Goal: Transaction & Acquisition: Purchase product/service

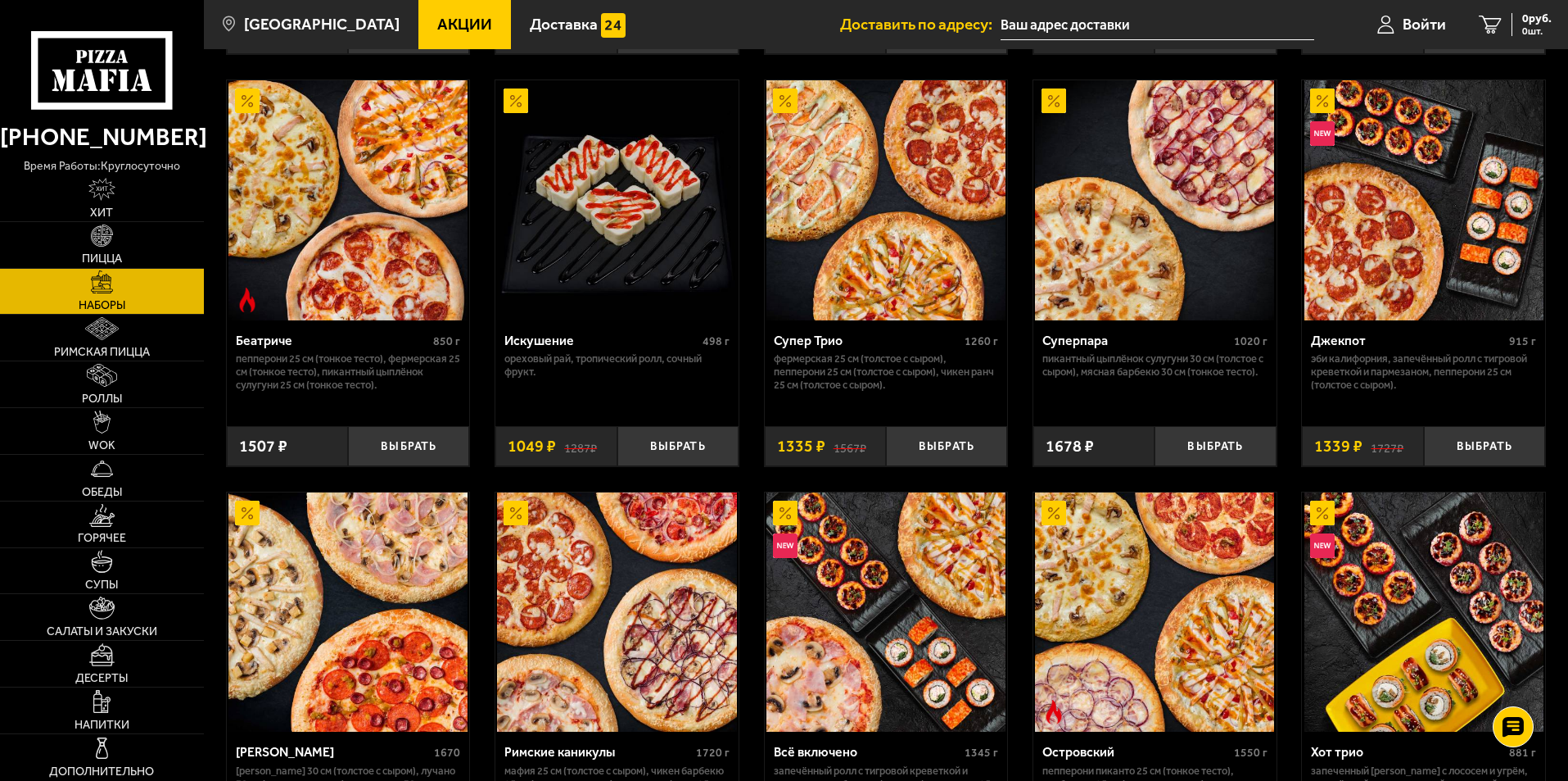
scroll to position [901, 0]
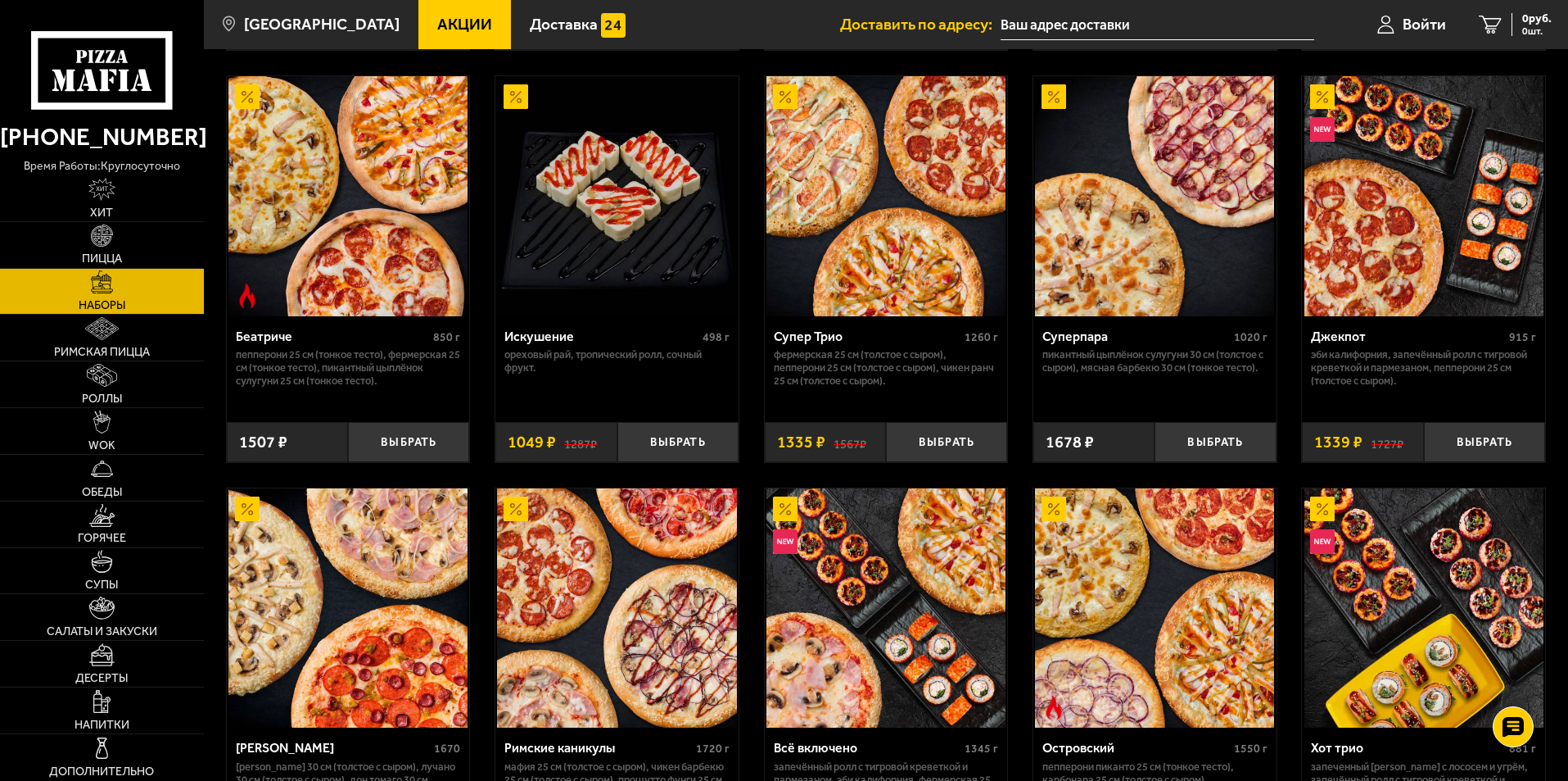
click at [873, 244] on img at bounding box center [886, 196] width 239 height 239
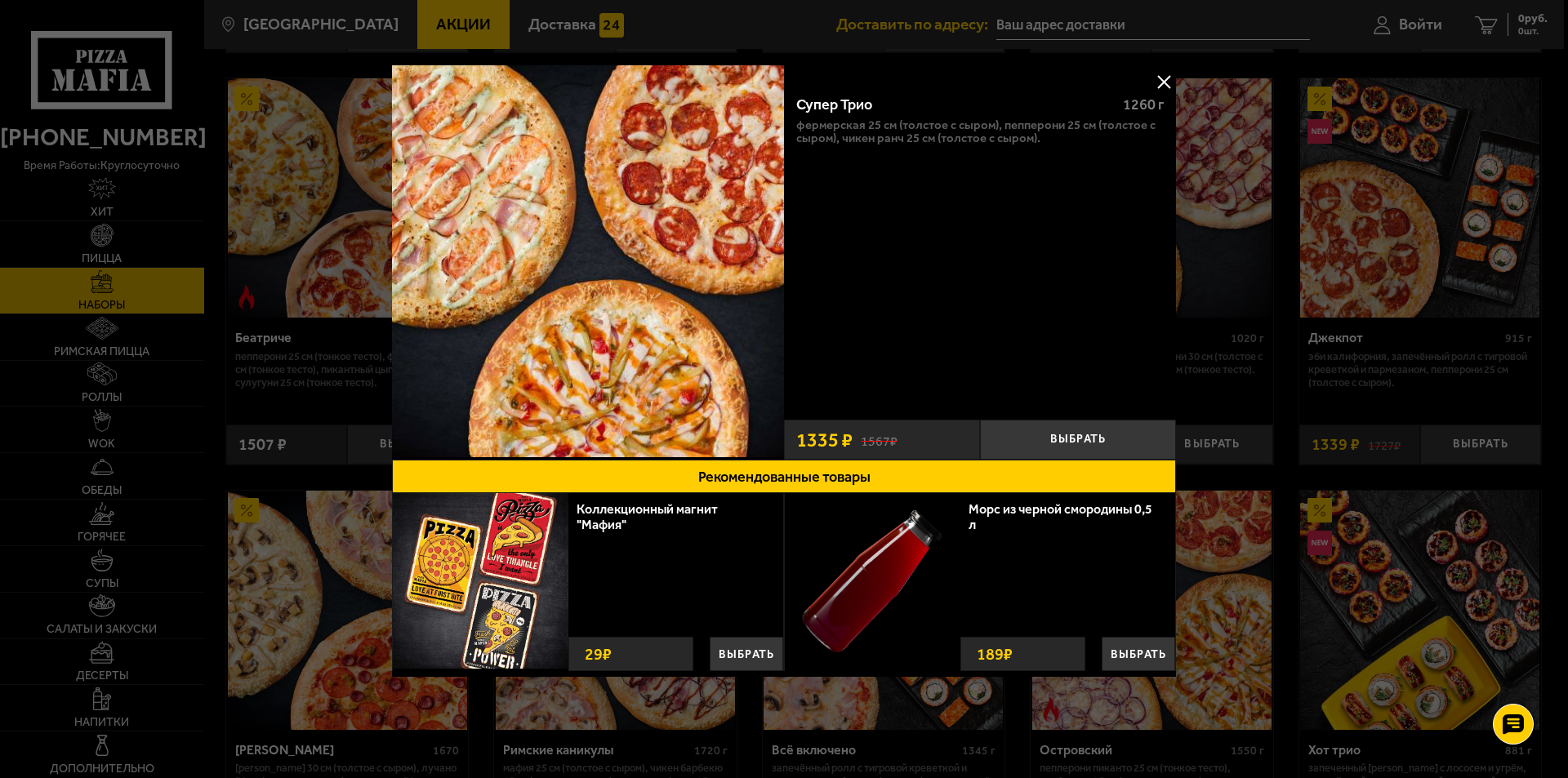
click at [1163, 76] on button at bounding box center [1163, 81] width 25 height 25
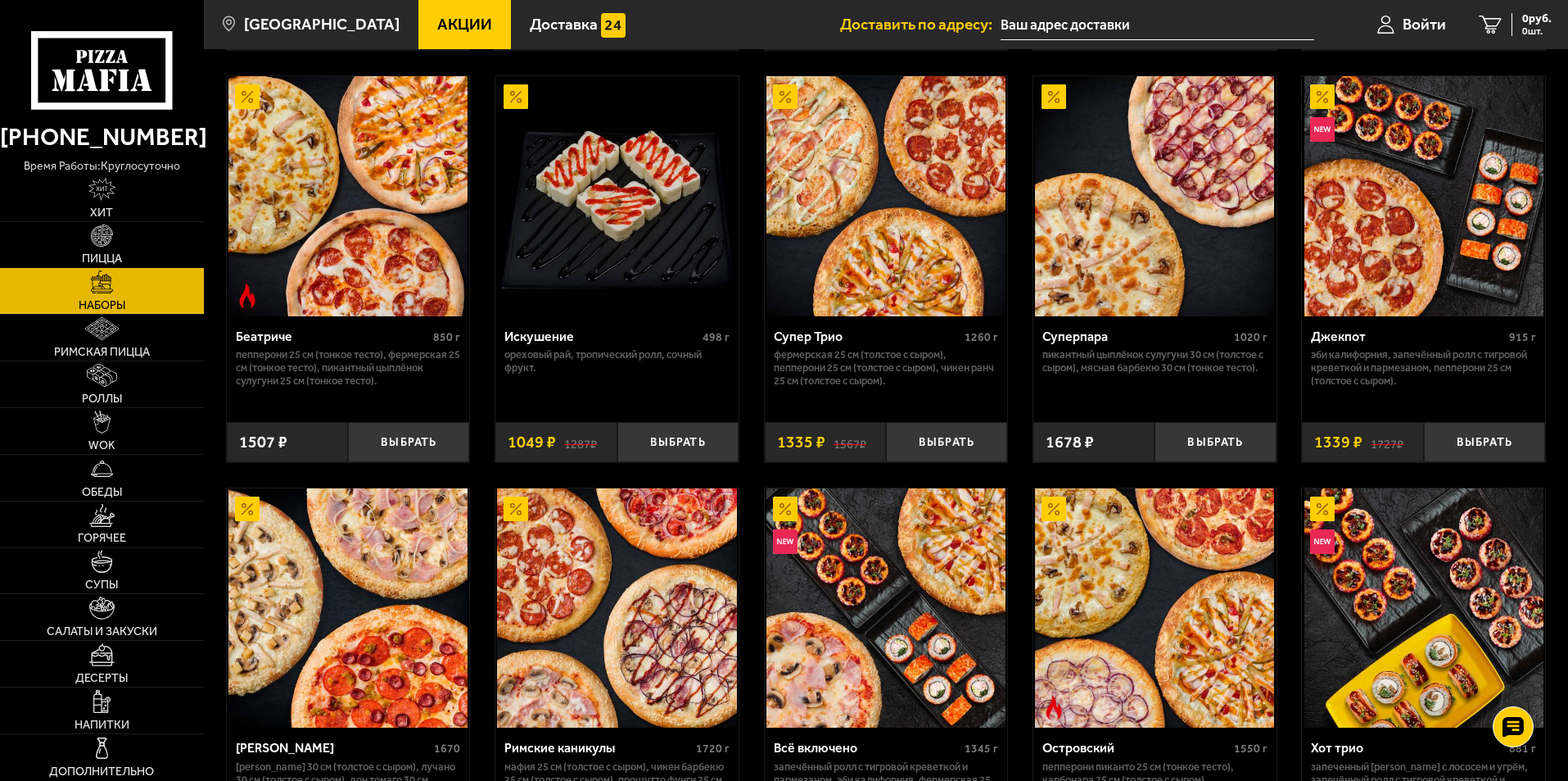
click at [108, 229] on img at bounding box center [102, 235] width 23 height 23
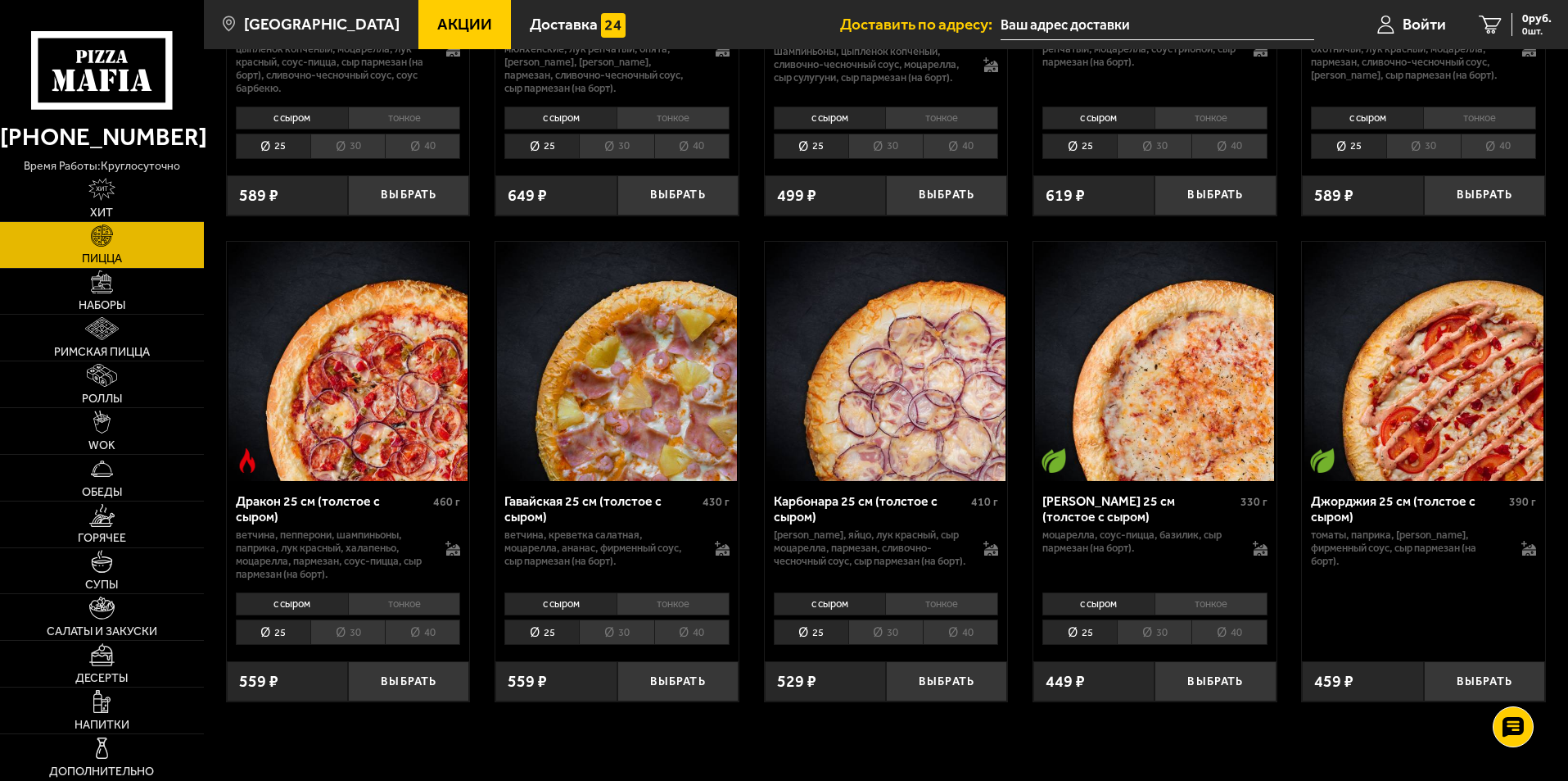
scroll to position [2375, 0]
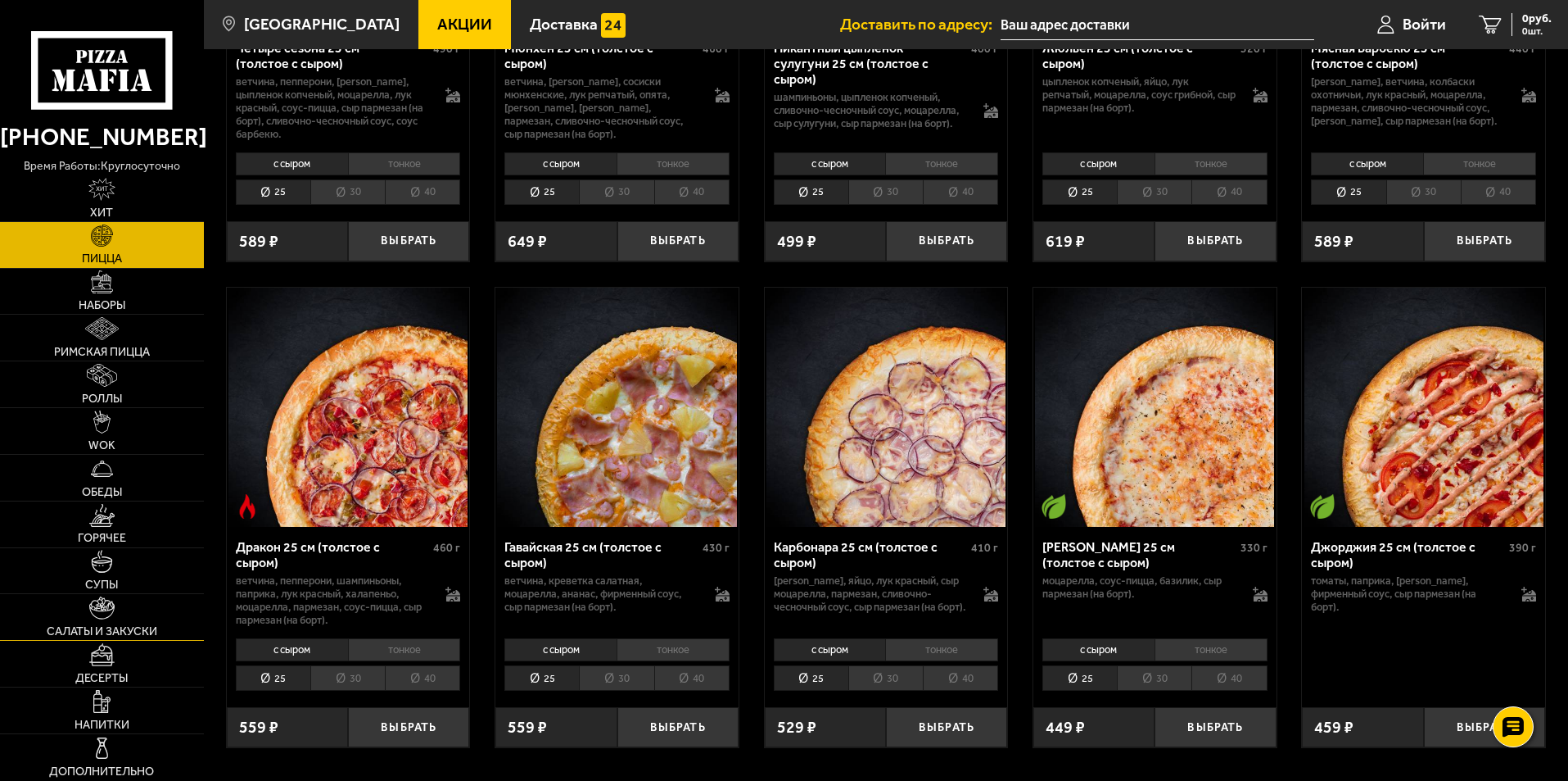
drag, startPoint x: 1533, startPoint y: 575, endPoint x: 107, endPoint y: 625, distance: 1426.9
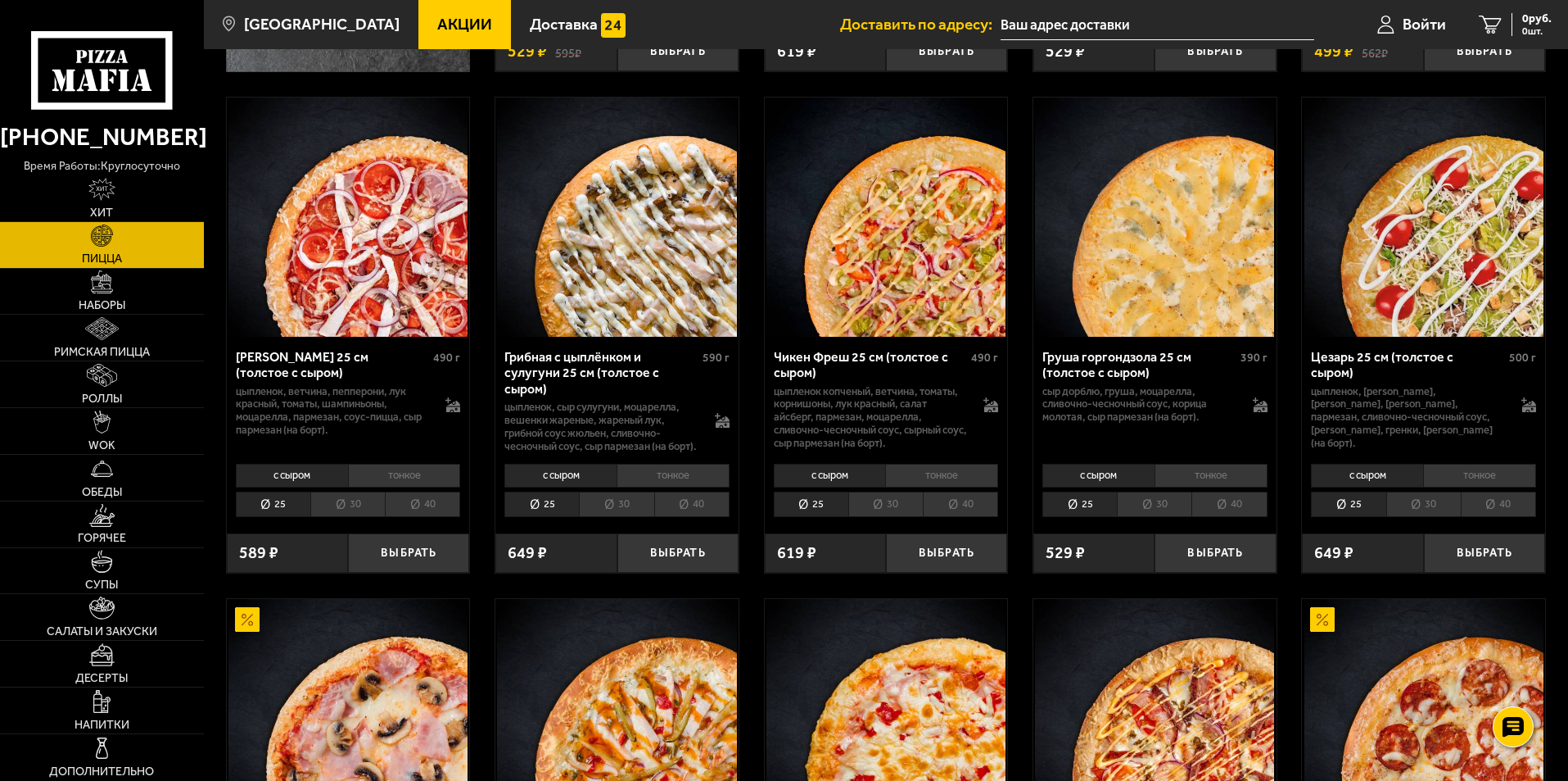
scroll to position [655, 0]
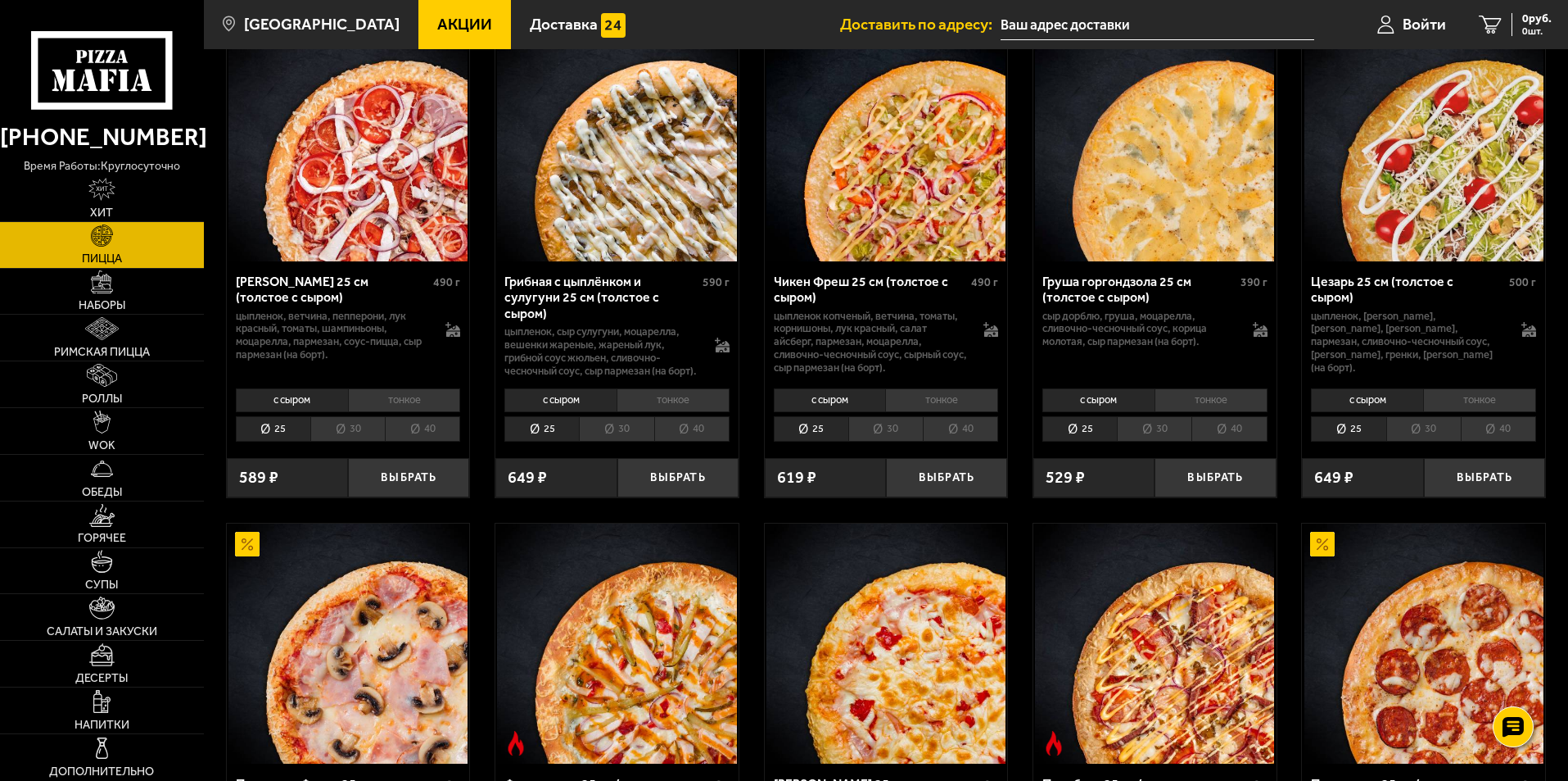
click at [1093, 537] on div "Пиццбург 25 см (толстое с сыром) 430 г говядина, бекон жареный, халапеньо, тома…" at bounding box center [1155, 753] width 245 height 462
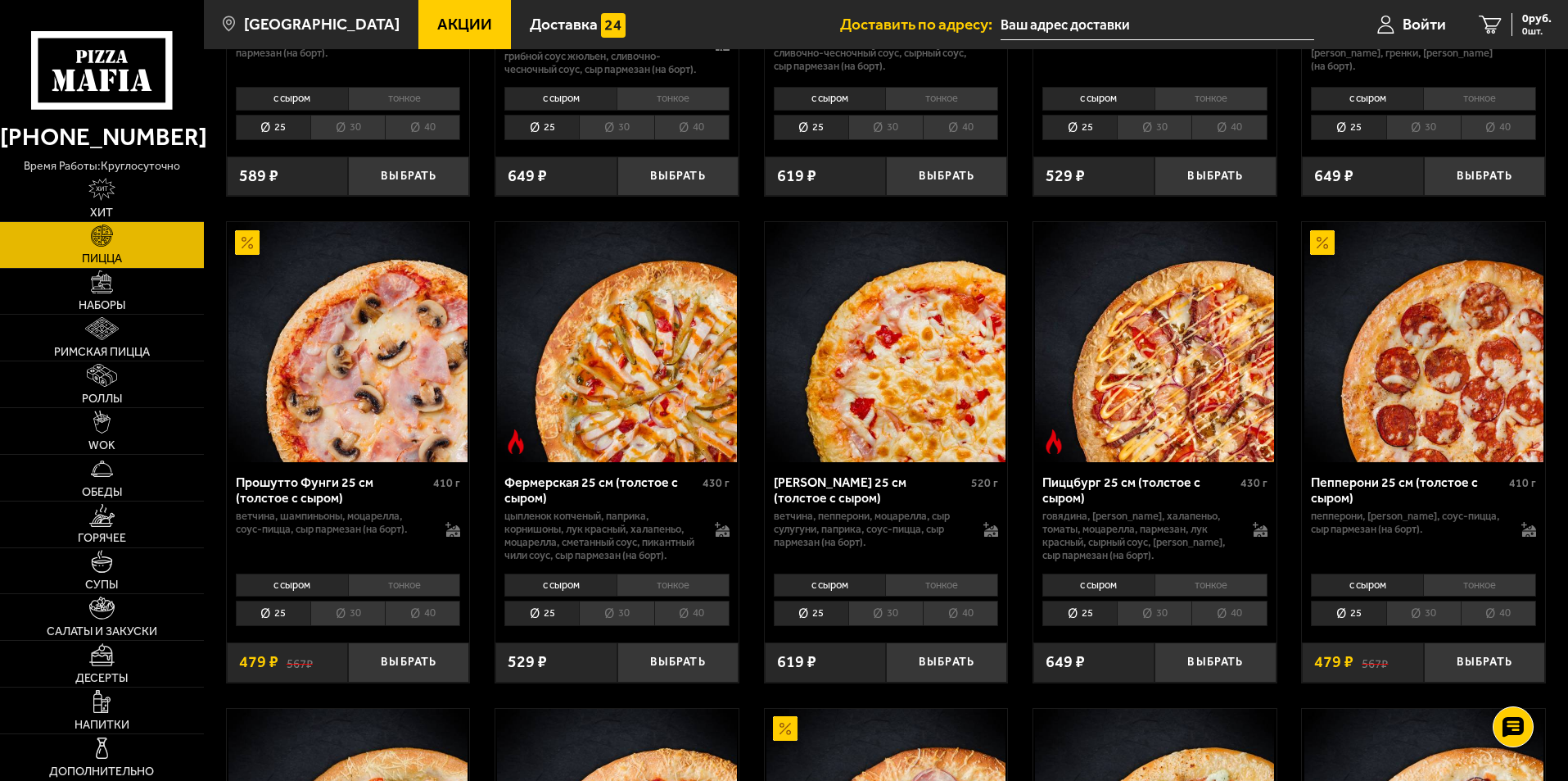
scroll to position [983, 0]
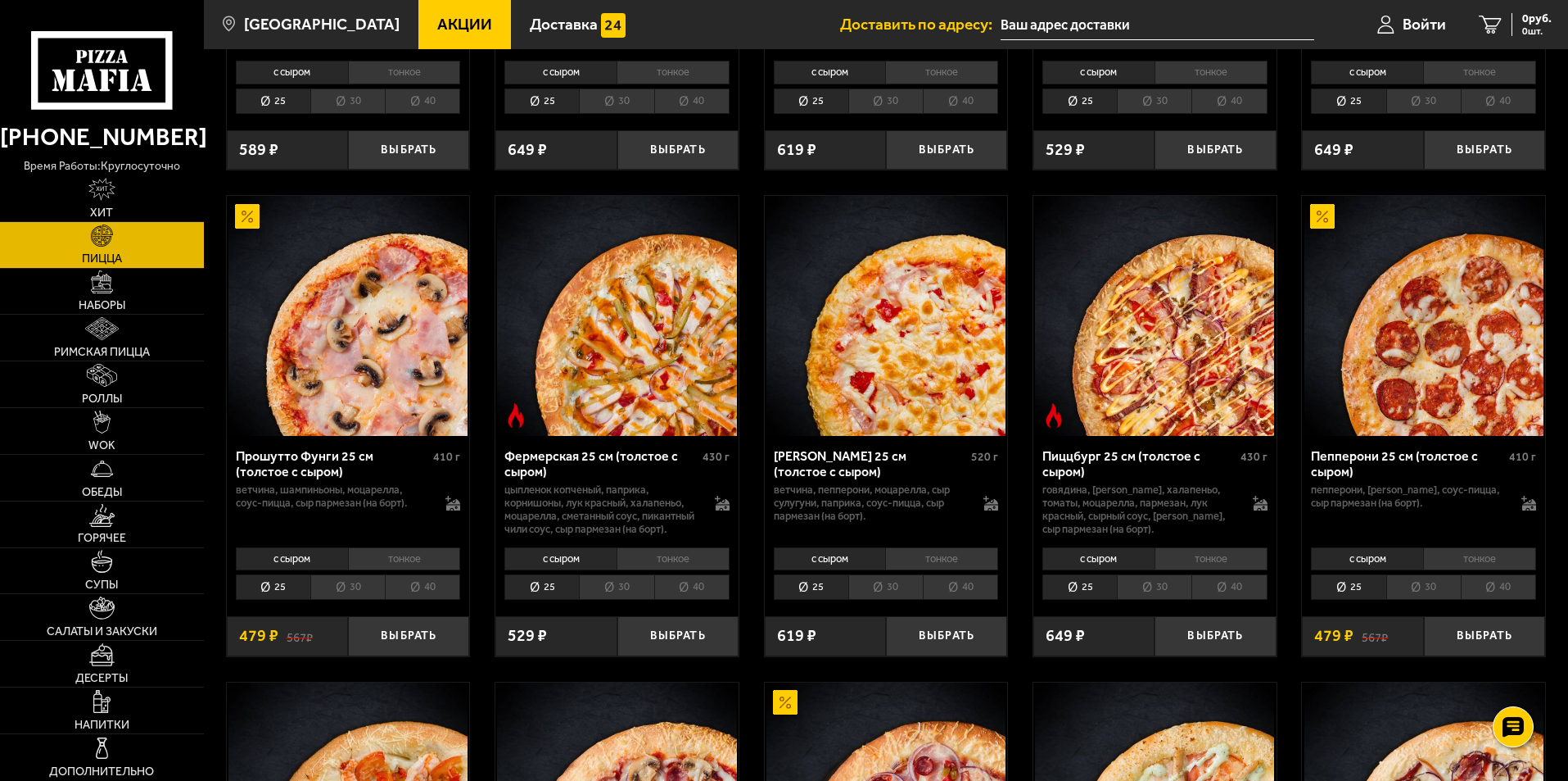
click at [1438, 600] on li "30" at bounding box center [1423, 587] width 75 height 26
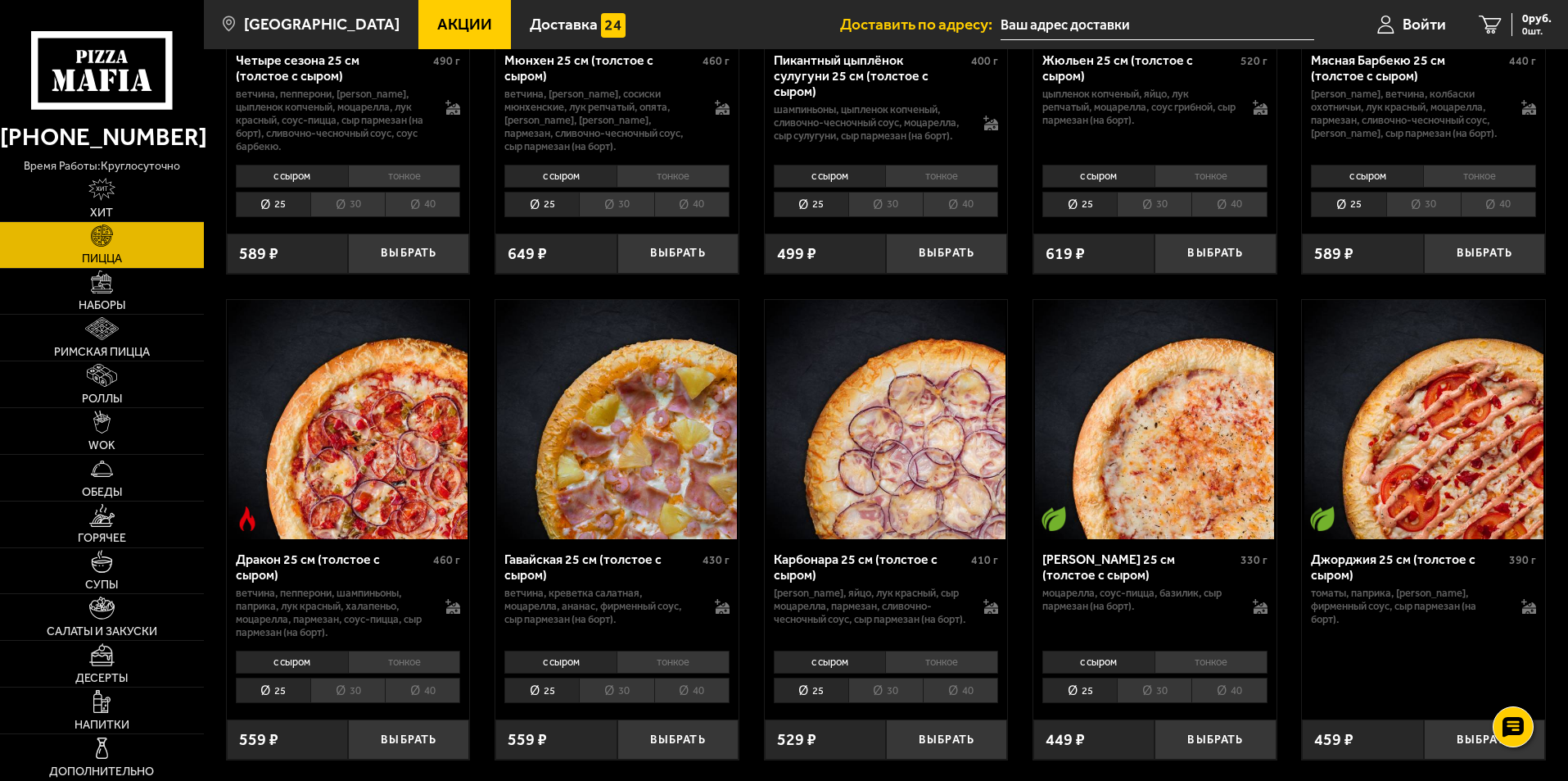
scroll to position [2294, 0]
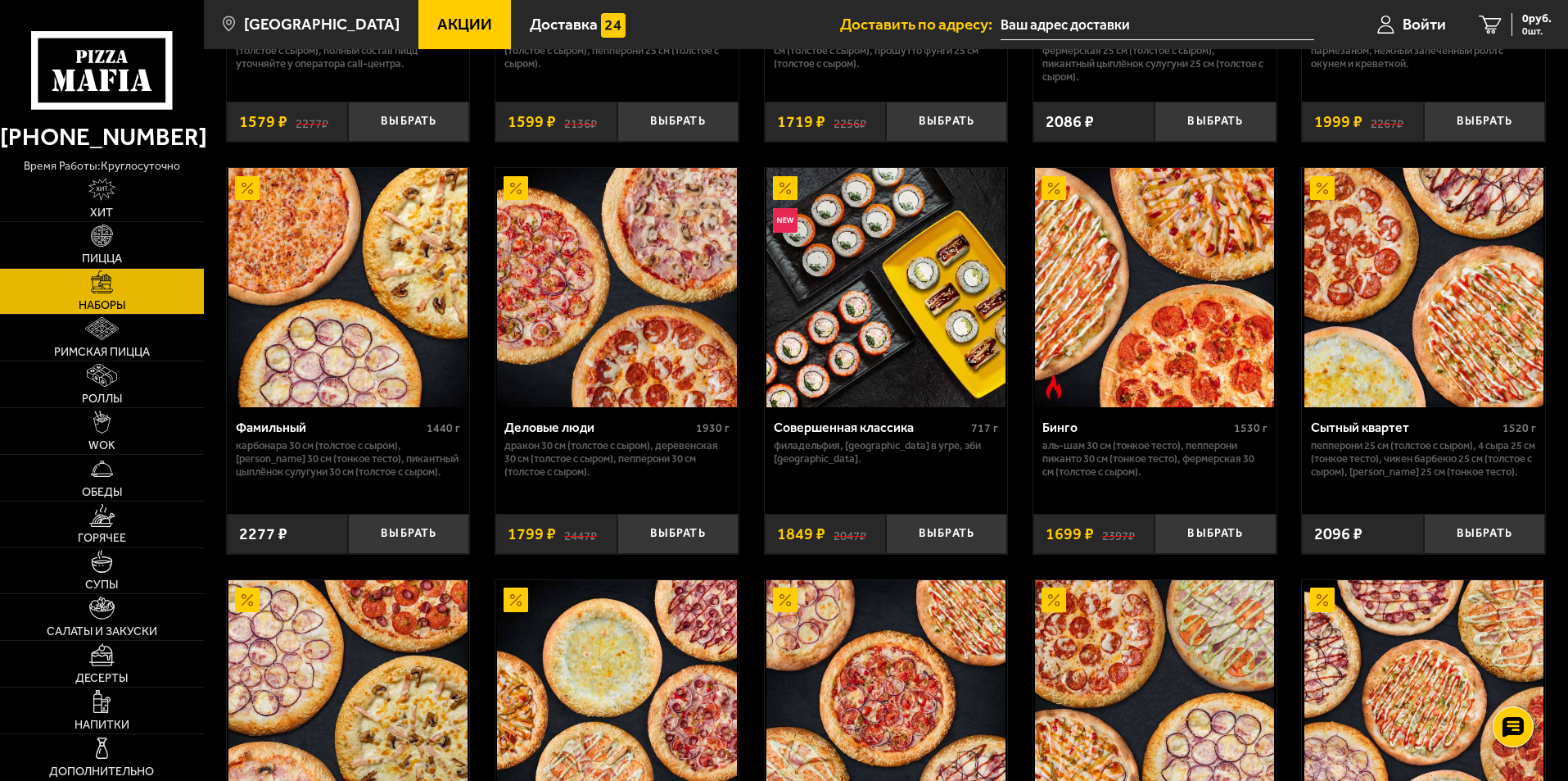
scroll to position [1556, 0]
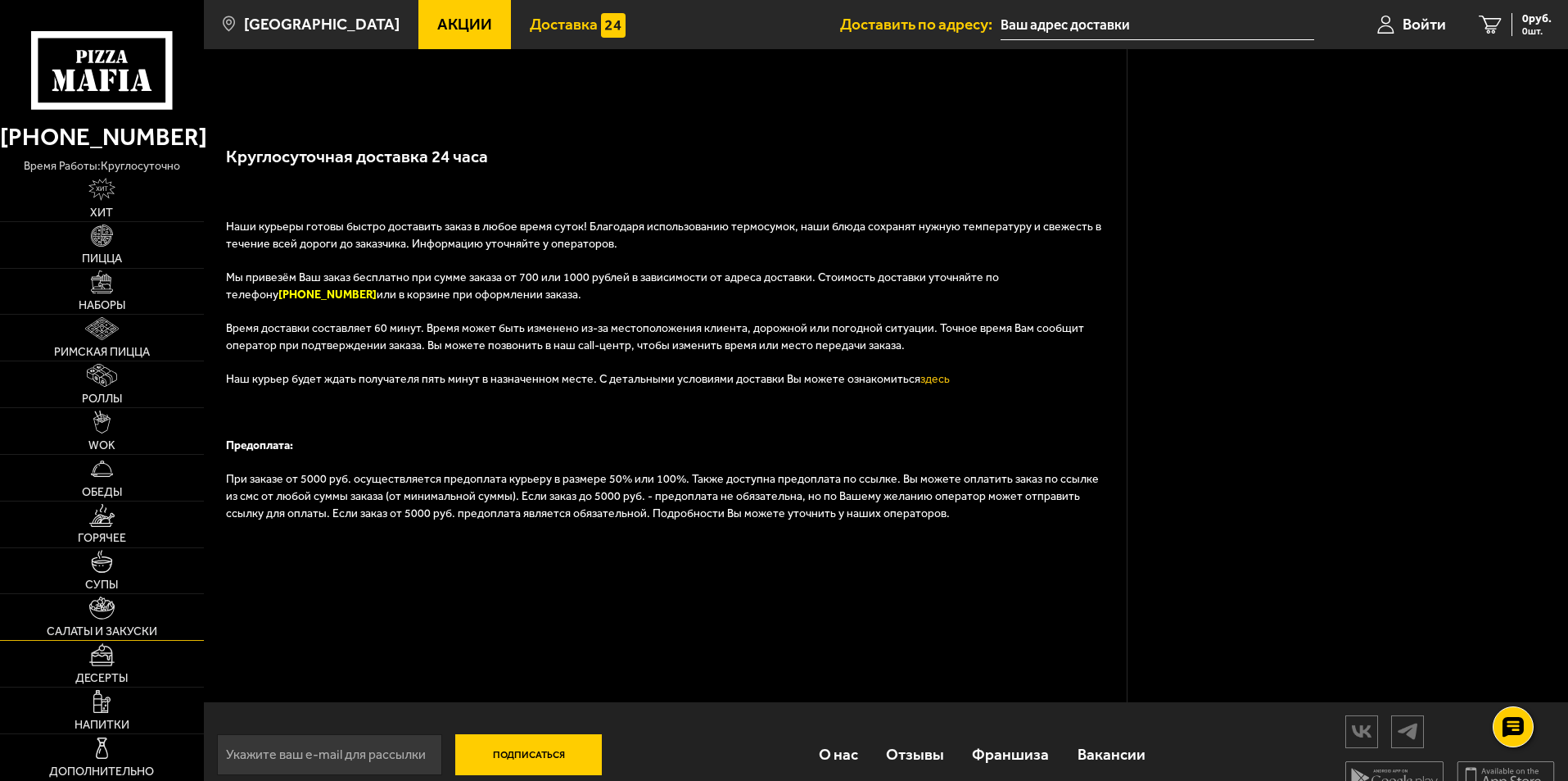
scroll to position [462, 0]
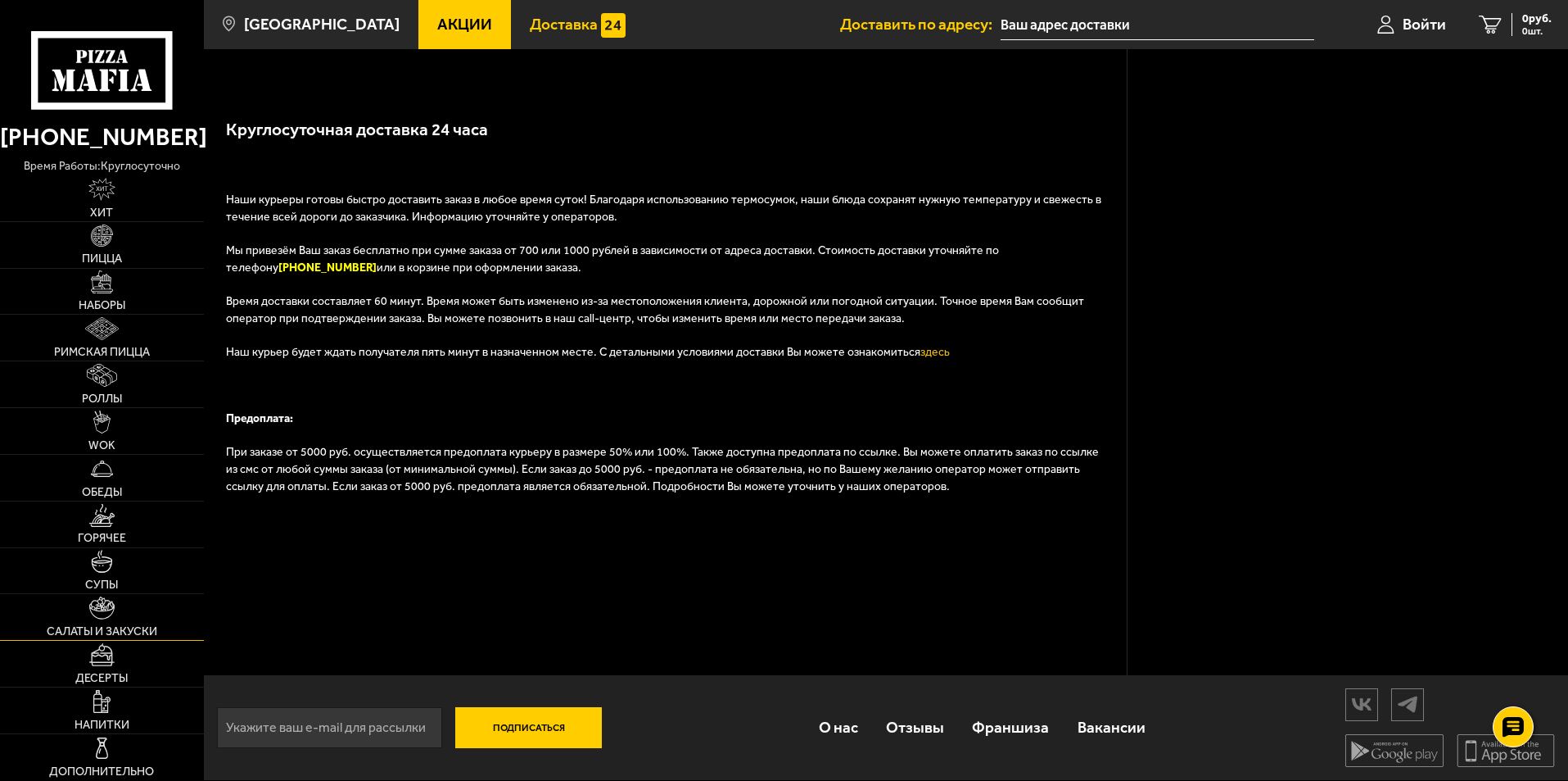
click at [98, 620] on link "Салаты и закуски" at bounding box center [102, 617] width 204 height 46
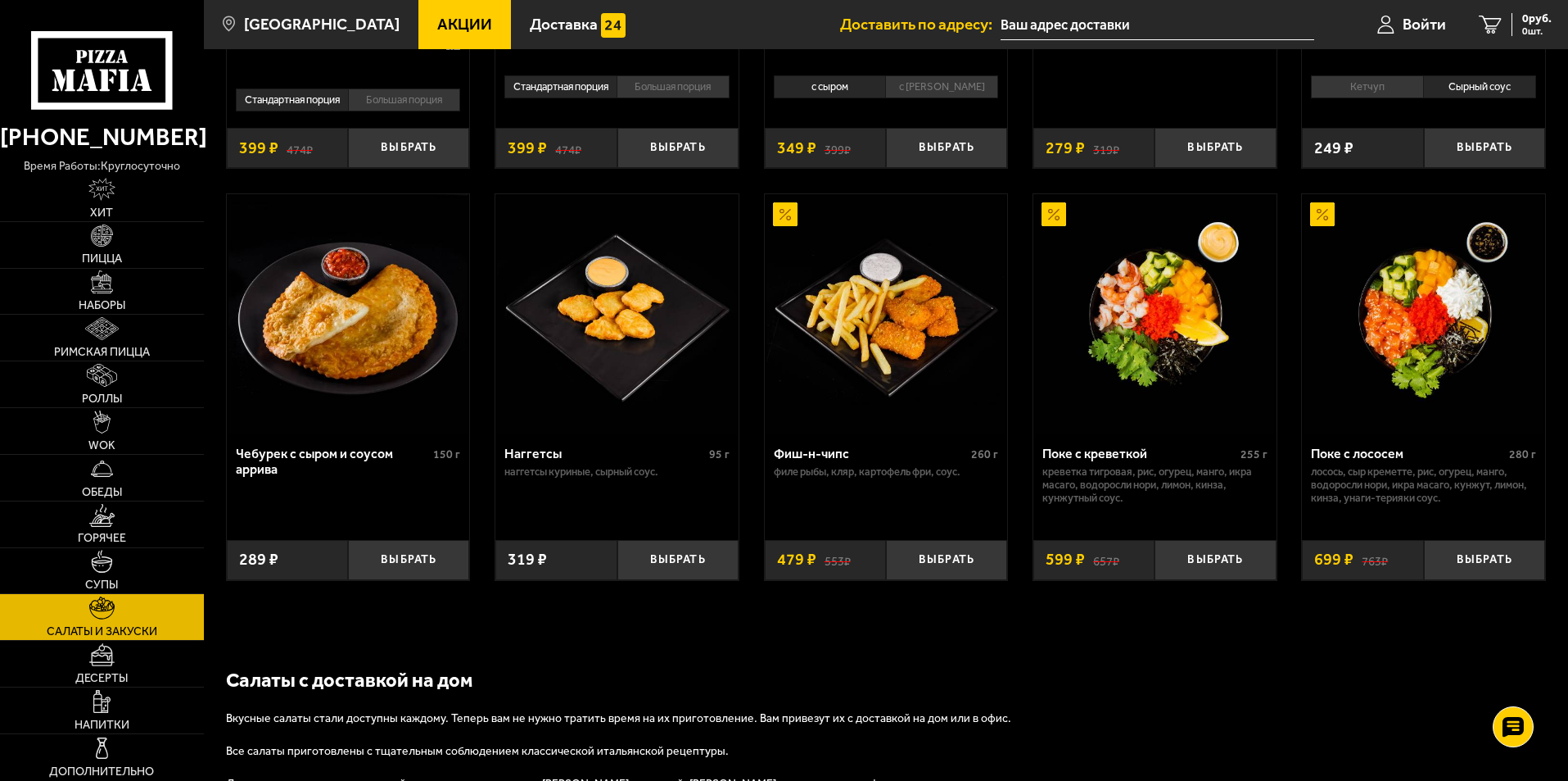
scroll to position [901, 0]
